Goal: Transaction & Acquisition: Purchase product/service

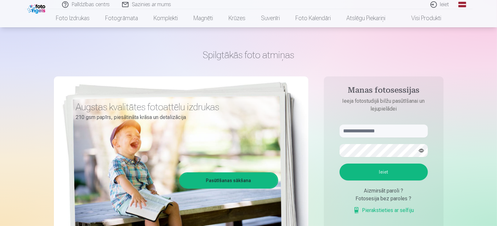
scroll to position [32, 0]
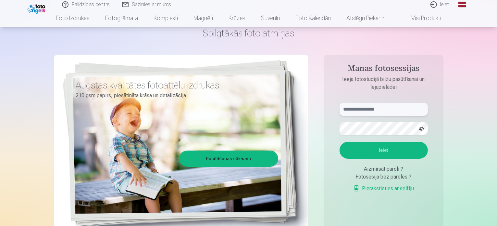
click at [378, 108] on input "text" at bounding box center [384, 109] width 88 height 13
click at [384, 111] on input "text" at bounding box center [384, 109] width 88 height 13
click at [359, 110] on input "**********" at bounding box center [384, 109] width 88 height 13
type input "**********"
click at [422, 128] on button "button" at bounding box center [421, 128] width 12 height 12
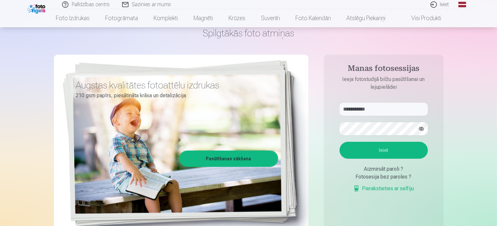
click at [422, 128] on button "button" at bounding box center [421, 128] width 12 height 12
click at [406, 146] on button "Ieiet" at bounding box center [384, 150] width 88 height 17
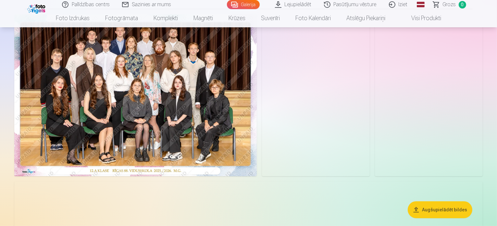
scroll to position [32, 0]
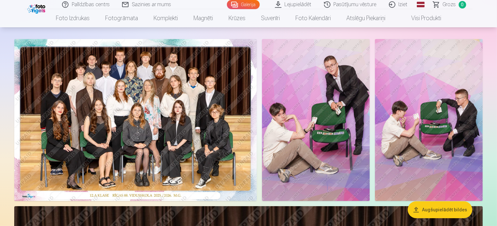
click at [147, 115] on img at bounding box center [135, 120] width 243 height 162
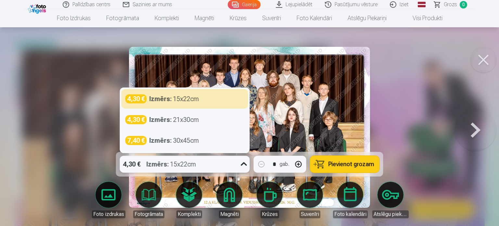
click at [239, 165] on icon at bounding box center [244, 164] width 10 height 10
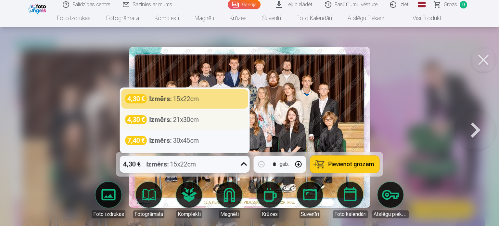
click at [188, 116] on div "Izmērs : 21x30cm" at bounding box center [174, 119] width 50 height 9
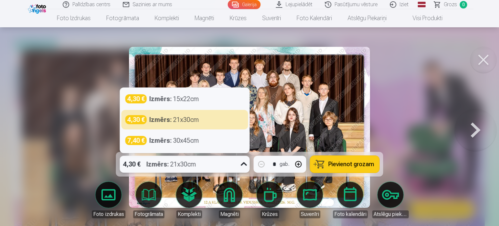
click at [215, 161] on div "4,30 € Izmērs : 21x30cm" at bounding box center [179, 164] width 118 height 17
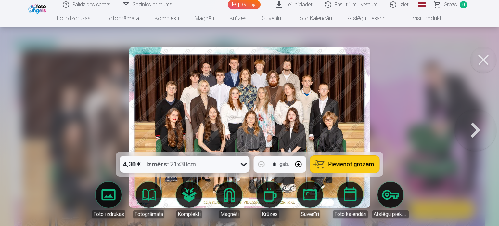
click at [215, 161] on div "4,30 € Izmērs : 21x30cm" at bounding box center [179, 164] width 118 height 17
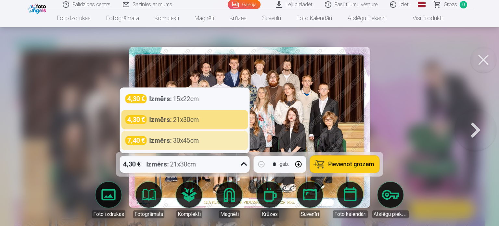
click at [186, 166] on div "Izmērs : 21x30cm" at bounding box center [171, 164] width 50 height 17
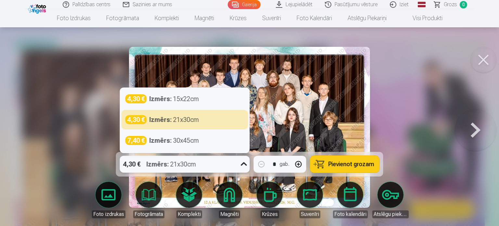
click at [186, 166] on div "Izmērs : 21x30cm" at bounding box center [171, 164] width 50 height 17
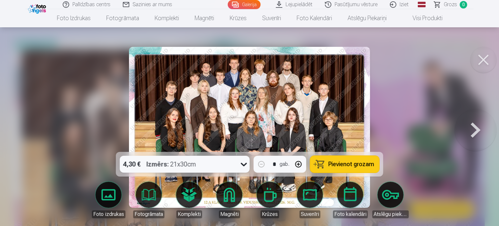
click at [345, 159] on button "Pievienot grozam" at bounding box center [344, 164] width 69 height 17
click at [484, 63] on button at bounding box center [483, 60] width 26 height 26
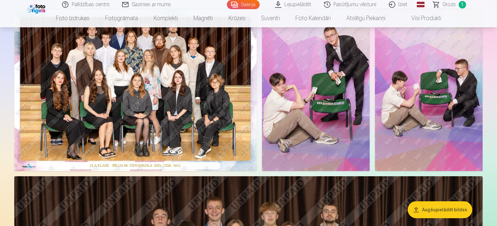
scroll to position [65, 0]
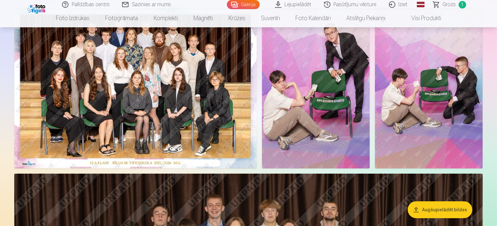
click at [370, 115] on img at bounding box center [316, 87] width 108 height 162
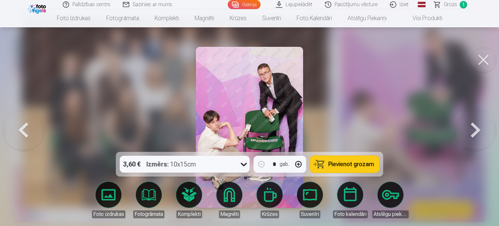
click at [475, 64] on button at bounding box center [483, 60] width 26 height 26
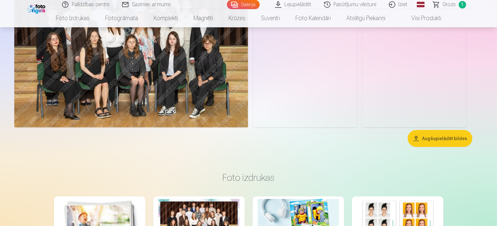
scroll to position [747, 0]
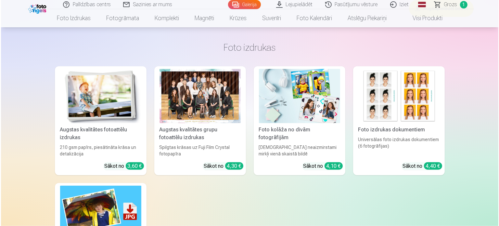
scroll to position [716, 0]
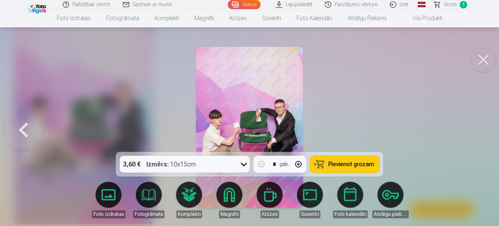
click at [479, 59] on button at bounding box center [483, 60] width 26 height 26
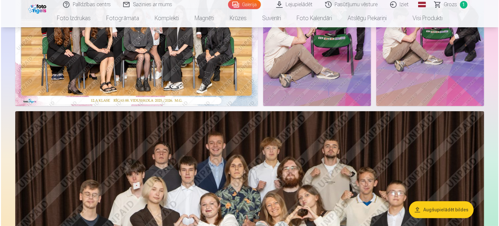
scroll to position [32, 0]
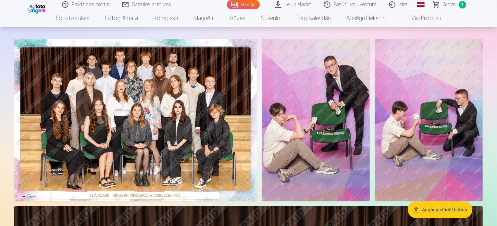
click at [370, 143] on img at bounding box center [316, 120] width 108 height 162
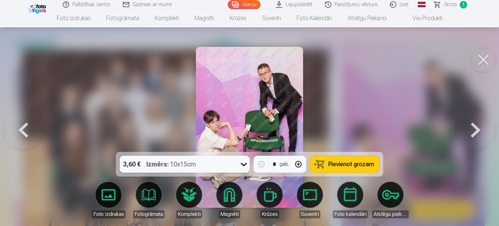
click at [183, 162] on div "Izmērs : 10x15cm" at bounding box center [171, 164] width 50 height 17
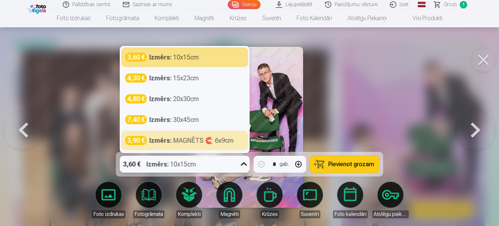
click at [174, 161] on div "Izmērs : 10x15cm" at bounding box center [171, 164] width 50 height 17
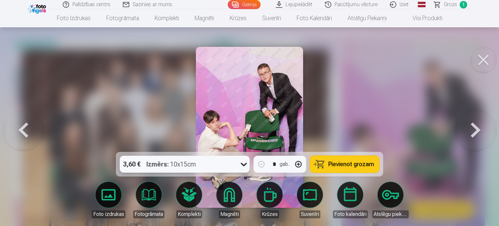
click at [342, 163] on span "Pievienot grozam" at bounding box center [351, 164] width 46 height 6
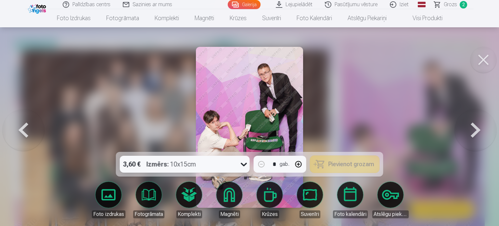
click at [454, 6] on span "Grozs" at bounding box center [449, 5] width 13 height 8
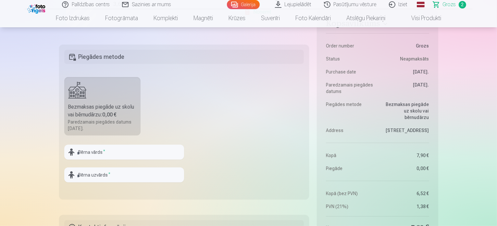
scroll to position [260, 0]
click at [103, 146] on input "text" at bounding box center [124, 152] width 120 height 15
type input "**********"
click at [121, 180] on input "text" at bounding box center [124, 175] width 120 height 15
type input "******"
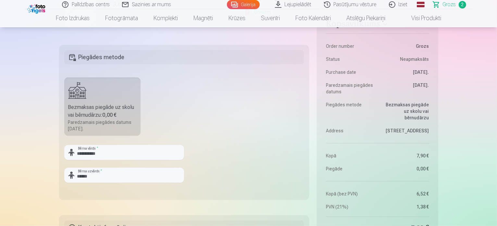
click at [228, 153] on fieldset "**********" at bounding box center [184, 122] width 250 height 155
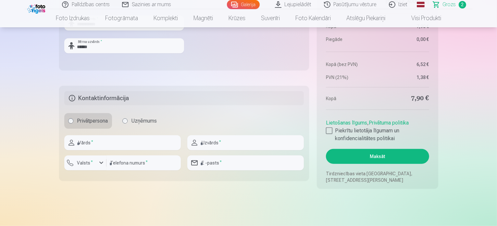
scroll to position [390, 0]
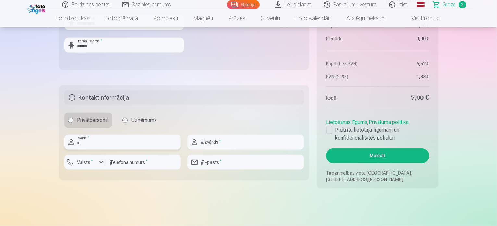
click at [97, 138] on input "text" at bounding box center [122, 141] width 117 height 15
click at [116, 143] on input "text" at bounding box center [122, 141] width 117 height 15
click at [217, 98] on h5 "Kontaktinformācija" at bounding box center [184, 97] width 240 height 14
click at [93, 139] on input "text" at bounding box center [122, 141] width 117 height 15
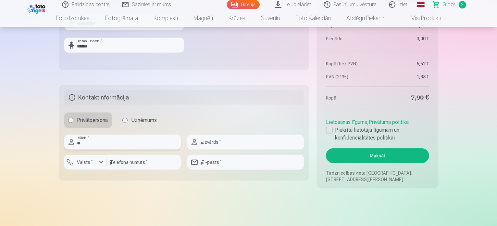
type input "*"
type input "**********"
click at [204, 140] on input "text" at bounding box center [245, 141] width 117 height 15
type input "******"
click at [91, 162] on sup "*" at bounding box center [92, 161] width 2 height 4
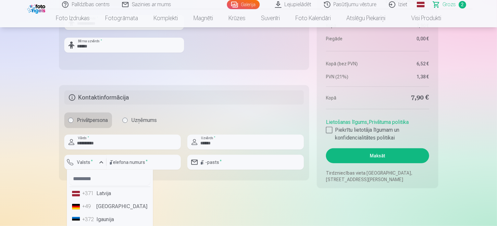
click at [96, 190] on li "+371 Latvija" at bounding box center [109, 193] width 81 height 13
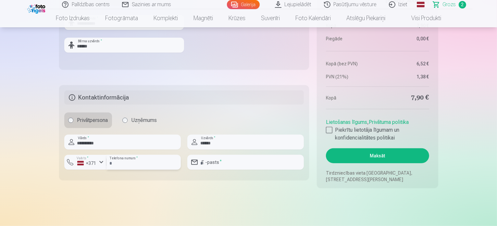
click at [128, 161] on input "number" at bounding box center [143, 162] width 74 height 15
type input "********"
click at [231, 164] on input "email" at bounding box center [245, 162] width 117 height 15
type input "**********"
click at [278, 105] on fieldset "**********" at bounding box center [184, 132] width 250 height 95
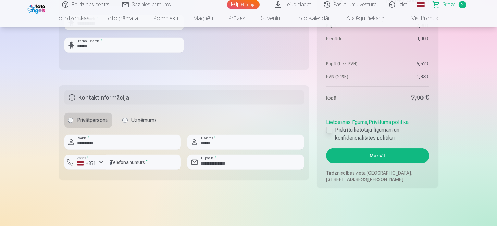
click at [327, 128] on div at bounding box center [329, 130] width 6 height 6
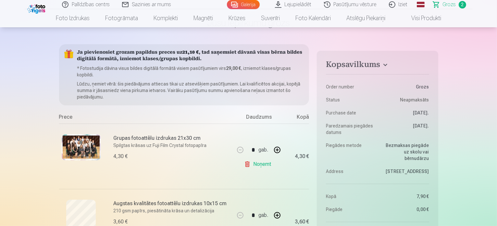
scroll to position [97, 0]
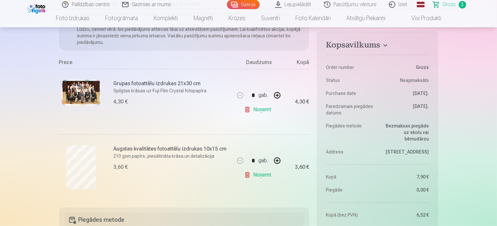
click at [92, 99] on img at bounding box center [81, 93] width 39 height 26
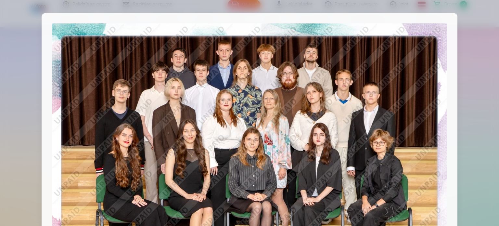
click at [19, 130] on div at bounding box center [249, 113] width 499 height 226
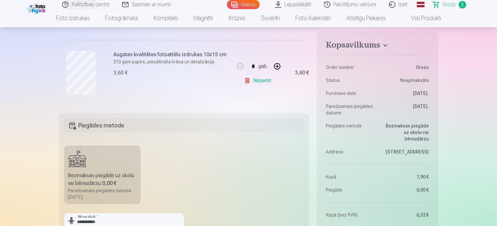
scroll to position [195, 0]
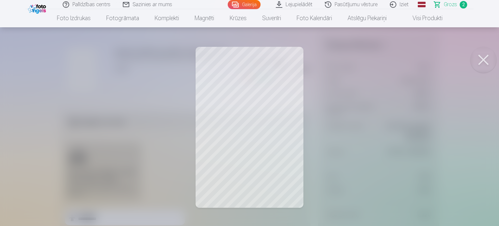
click at [59, 123] on div at bounding box center [249, 113] width 499 height 226
click at [60, 123] on fieldset "**********" at bounding box center [185, 187] width 250 height 155
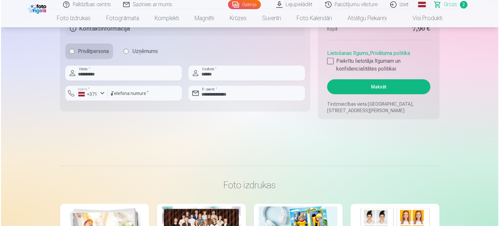
scroll to position [454, 0]
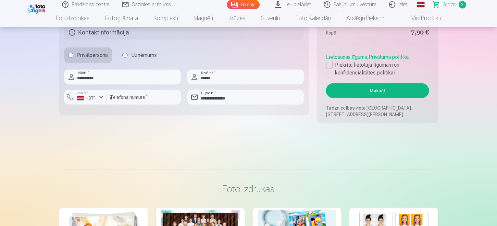
click at [367, 90] on button "Maksāt" at bounding box center [377, 90] width 103 height 15
